Goal: Information Seeking & Learning: Learn about a topic

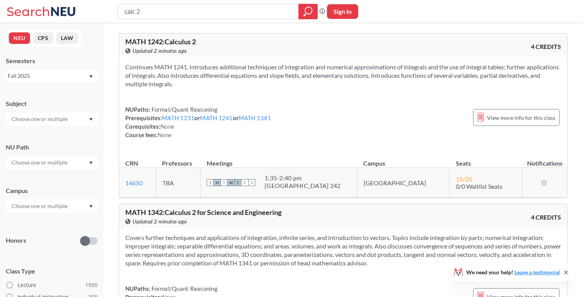
click at [177, 7] on input "calc 2" at bounding box center [208, 11] width 169 height 13
click at [176, 7] on input "calc 2" at bounding box center [208, 11] width 169 height 13
click at [178, 11] on input "calc 2" at bounding box center [208, 11] width 169 height 13
type input "c"
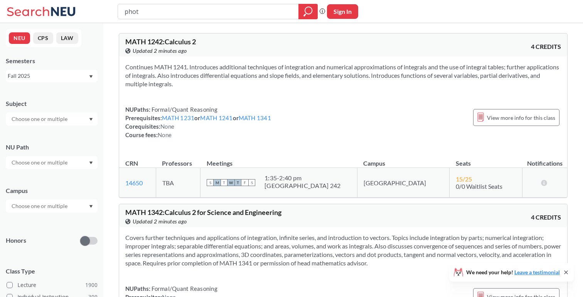
type input "photo"
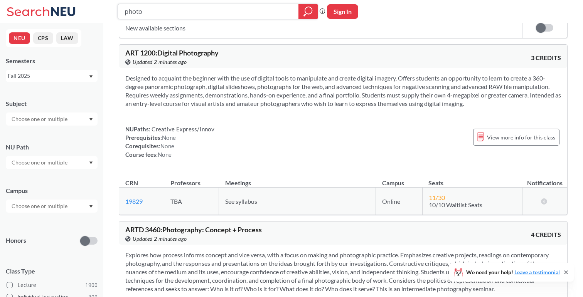
scroll to position [451, 0]
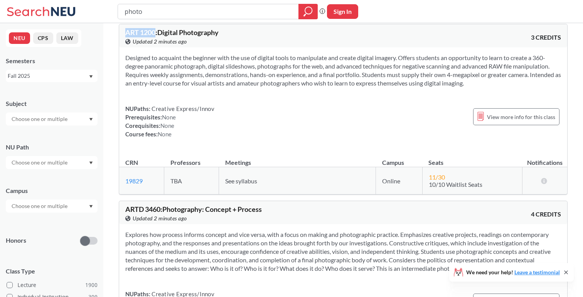
drag, startPoint x: 126, startPoint y: 32, endPoint x: 155, endPoint y: 30, distance: 29.3
click at [155, 30] on span "ART 1200 : Digital Photography" at bounding box center [171, 32] width 93 height 8
copy span "ART 1200"
drag, startPoint x: 154, startPoint y: 183, endPoint x: 123, endPoint y: 182, distance: 30.9
click at [123, 182] on td "19829 View this section on Banner." at bounding box center [141, 180] width 45 height 27
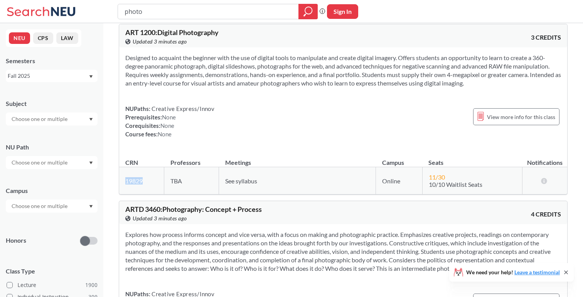
copy link "19829"
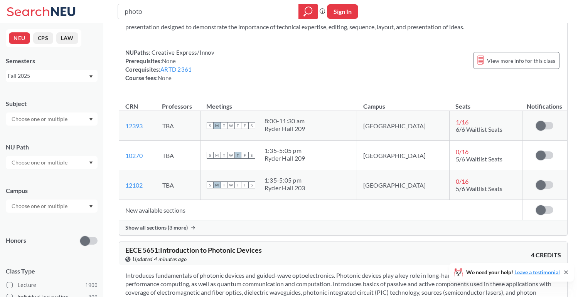
scroll to position [872, 0]
click at [165, 228] on span "Show all sections (3 more)" at bounding box center [156, 227] width 62 height 7
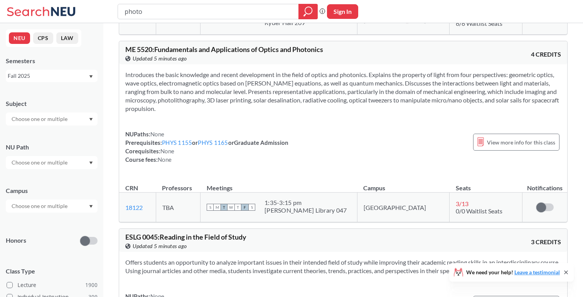
scroll to position [1580, 0]
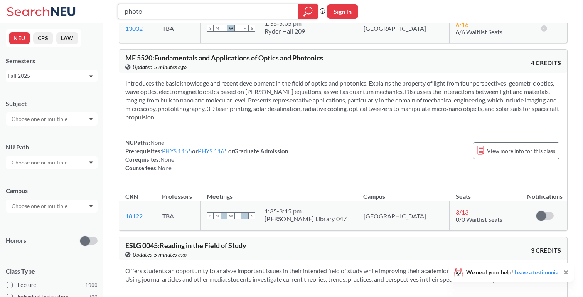
click at [202, 14] on input "photo" at bounding box center [208, 11] width 169 height 13
type input "ie"
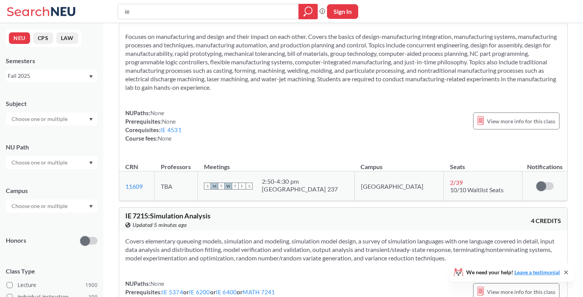
scroll to position [2149, 0]
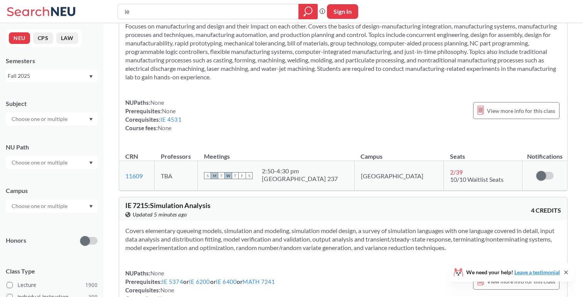
click at [153, 13] on input "ie" at bounding box center [208, 11] width 169 height 13
type input "film"
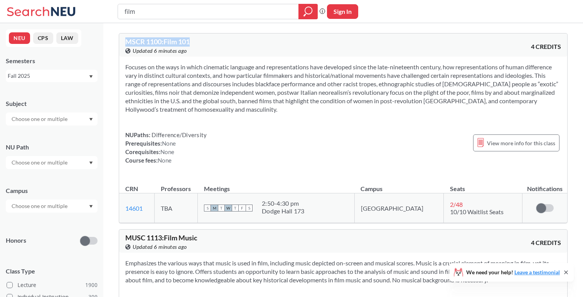
drag, startPoint x: 207, startPoint y: 39, endPoint x: 121, endPoint y: 42, distance: 86.0
click at [120, 42] on div "MSCR 1100 : Film 101 View this course on Banner. Updated 6 minutes ago 4 CREDITS" at bounding box center [343, 45] width 448 height 23
copy span "MSCR 1100 : Film 101"
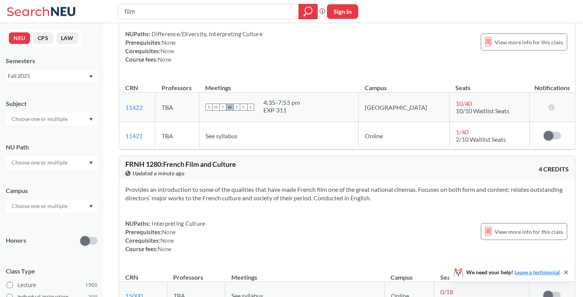
scroll to position [1532, 0]
drag, startPoint x: 147, startPoint y: 144, endPoint x: 122, endPoint y: 143, distance: 24.7
click at [122, 143] on td "11421 View this section on Banner." at bounding box center [137, 135] width 36 height 27
copy link "11421"
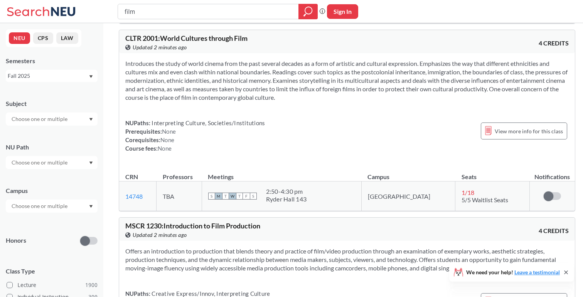
scroll to position [1880, 0]
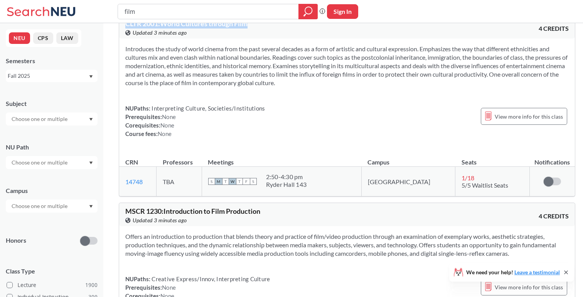
drag, startPoint x: 257, startPoint y: 31, endPoint x: 124, endPoint y: 35, distance: 132.6
click at [124, 35] on div "CLTR 2001 : World Cultures through Film View this course on Banner. Updated 3 m…" at bounding box center [347, 26] width 456 height 23
copy span "CLTR 2001 : World Cultures through Film"
drag, startPoint x: 156, startPoint y: 189, endPoint x: 122, endPoint y: 188, distance: 34.3
click at [121, 188] on td "14748 View this section on Banner." at bounding box center [137, 182] width 37 height 30
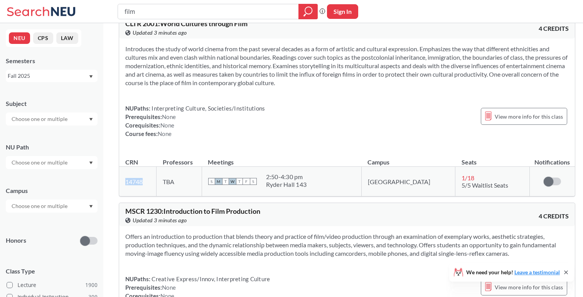
copy link "14748"
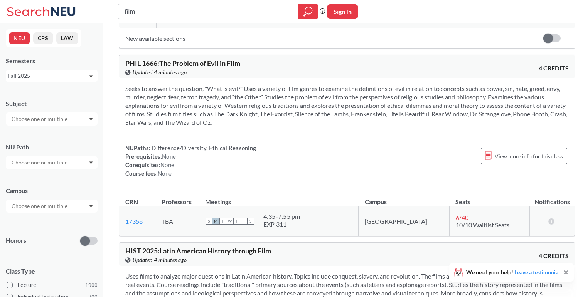
scroll to position [2278, 0]
drag, startPoint x: 152, startPoint y: 230, endPoint x: 123, endPoint y: 228, distance: 29.4
click at [123, 228] on td "17358 View this section on Banner." at bounding box center [137, 222] width 36 height 30
copy link "17358"
